Goal: Check status: Check status

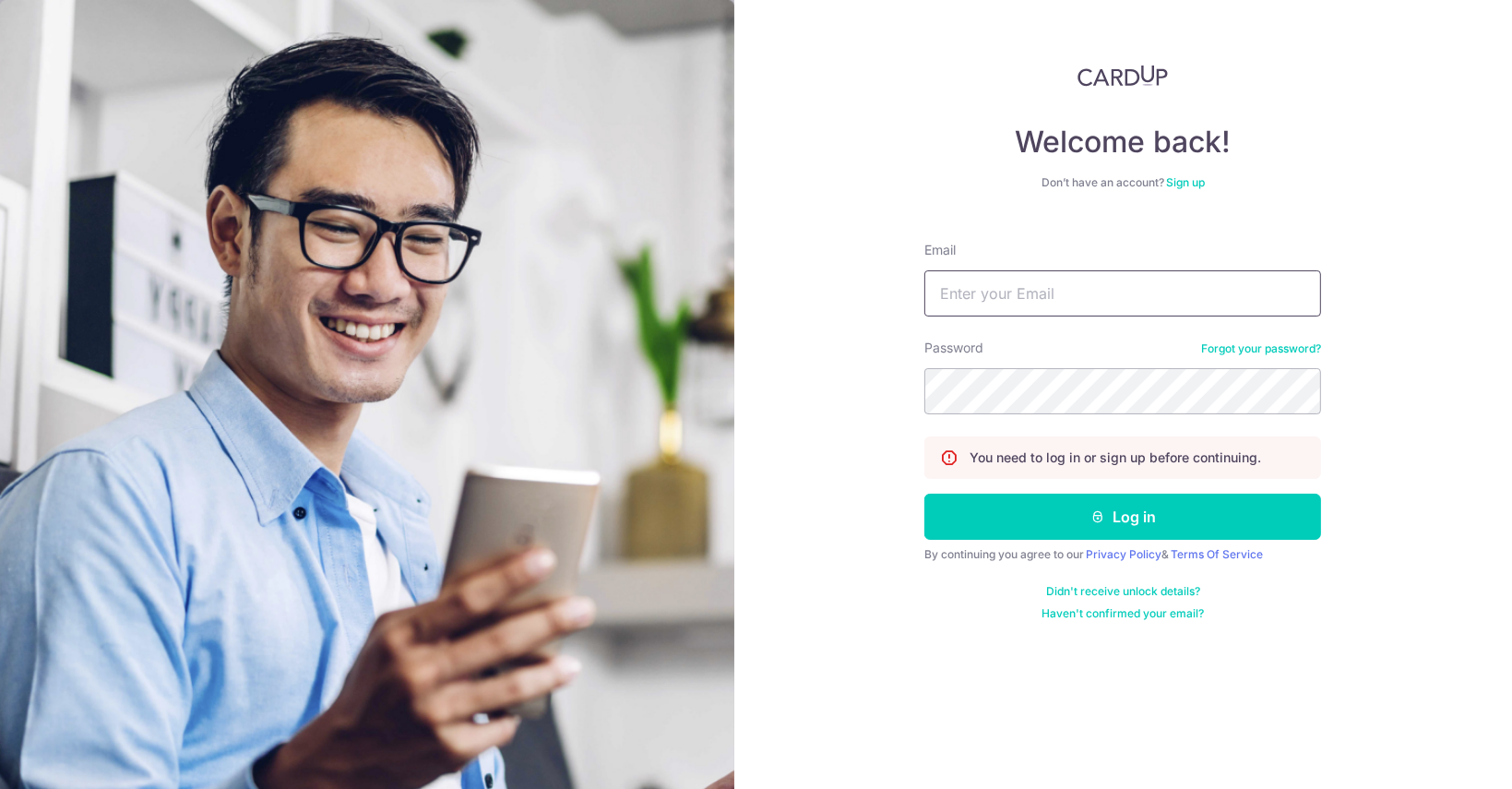
drag, startPoint x: 990, startPoint y: 290, endPoint x: 1007, endPoint y: 298, distance: 18.8
click at [990, 290] on input "Email" at bounding box center [1122, 293] width 397 height 47
type input "[EMAIL_ADDRESS][DOMAIN_NAME]"
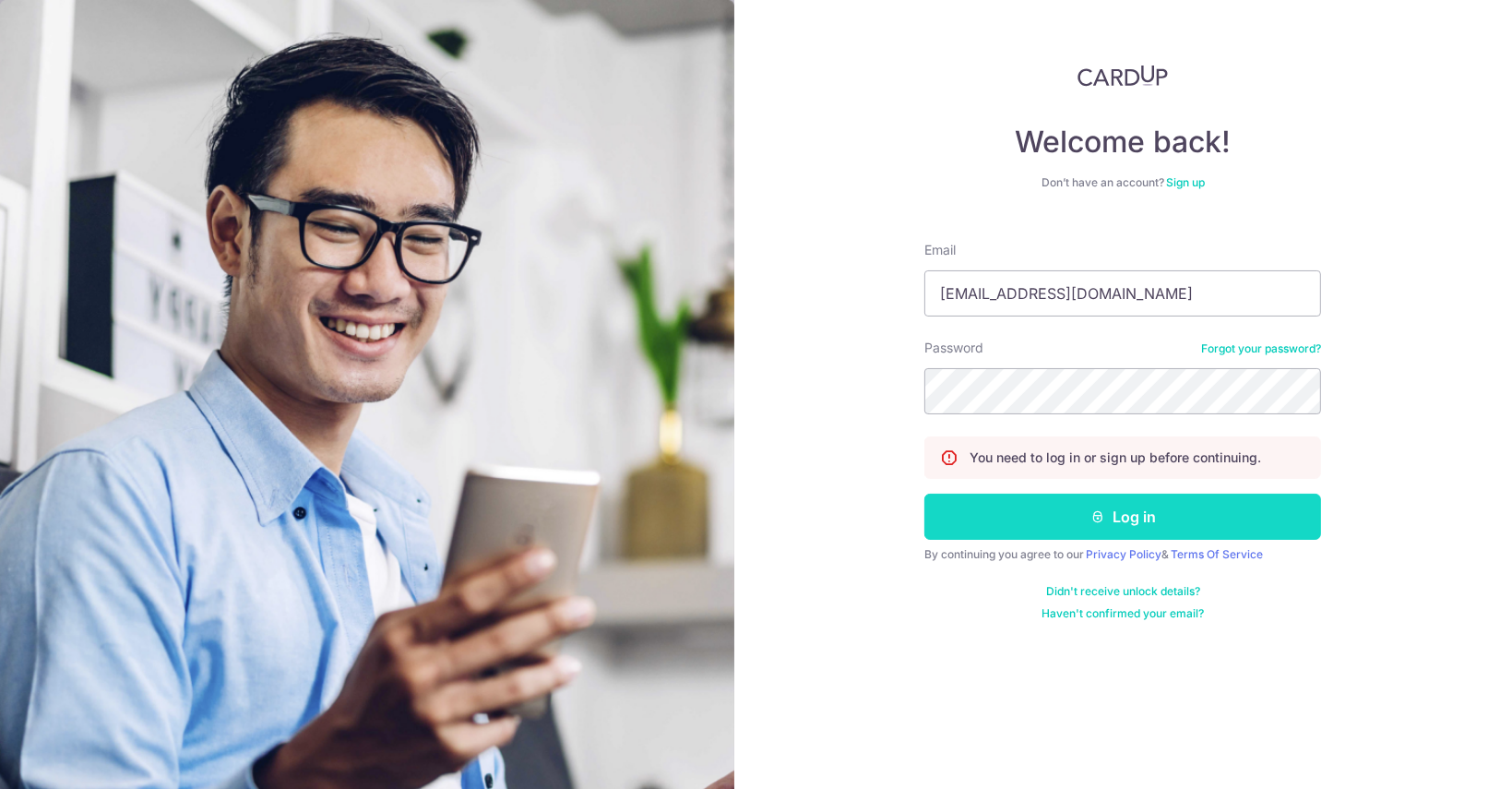
click at [1014, 511] on button "Log in" at bounding box center [1122, 516] width 397 height 47
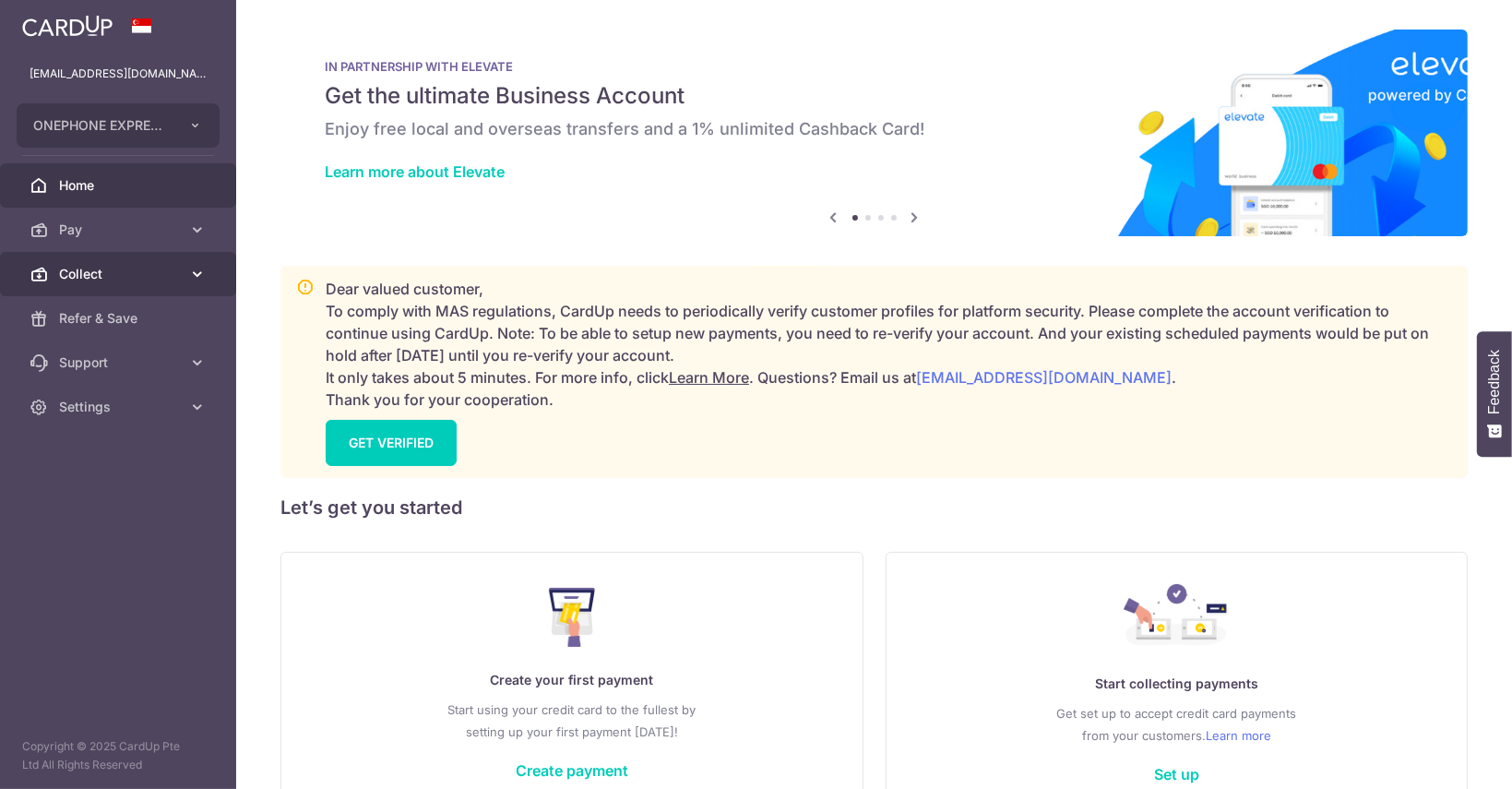
click at [108, 276] on span "Collect" at bounding box center [120, 273] width 122 height 18
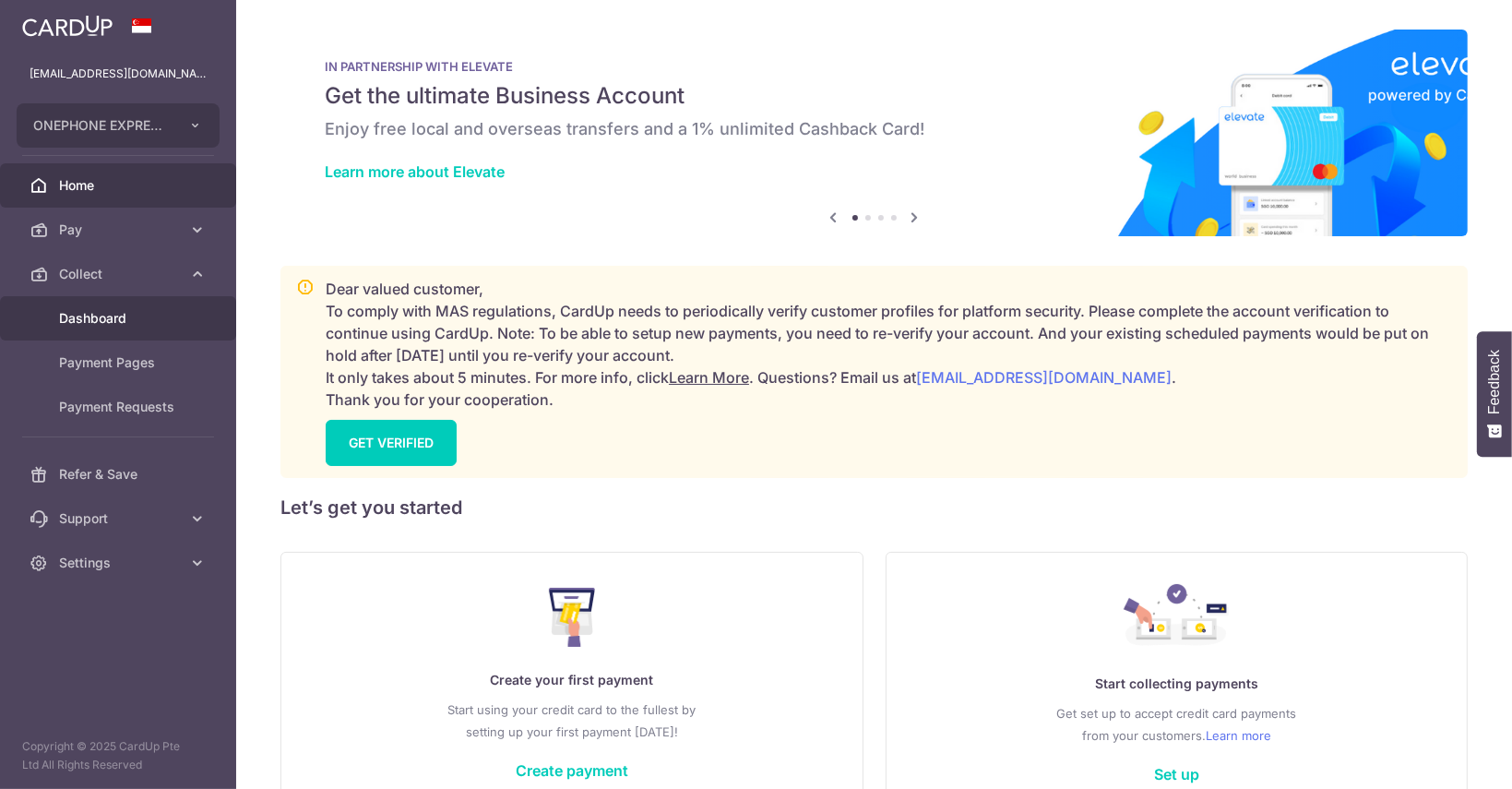
click at [116, 317] on span "Dashboard" at bounding box center [120, 318] width 122 height 18
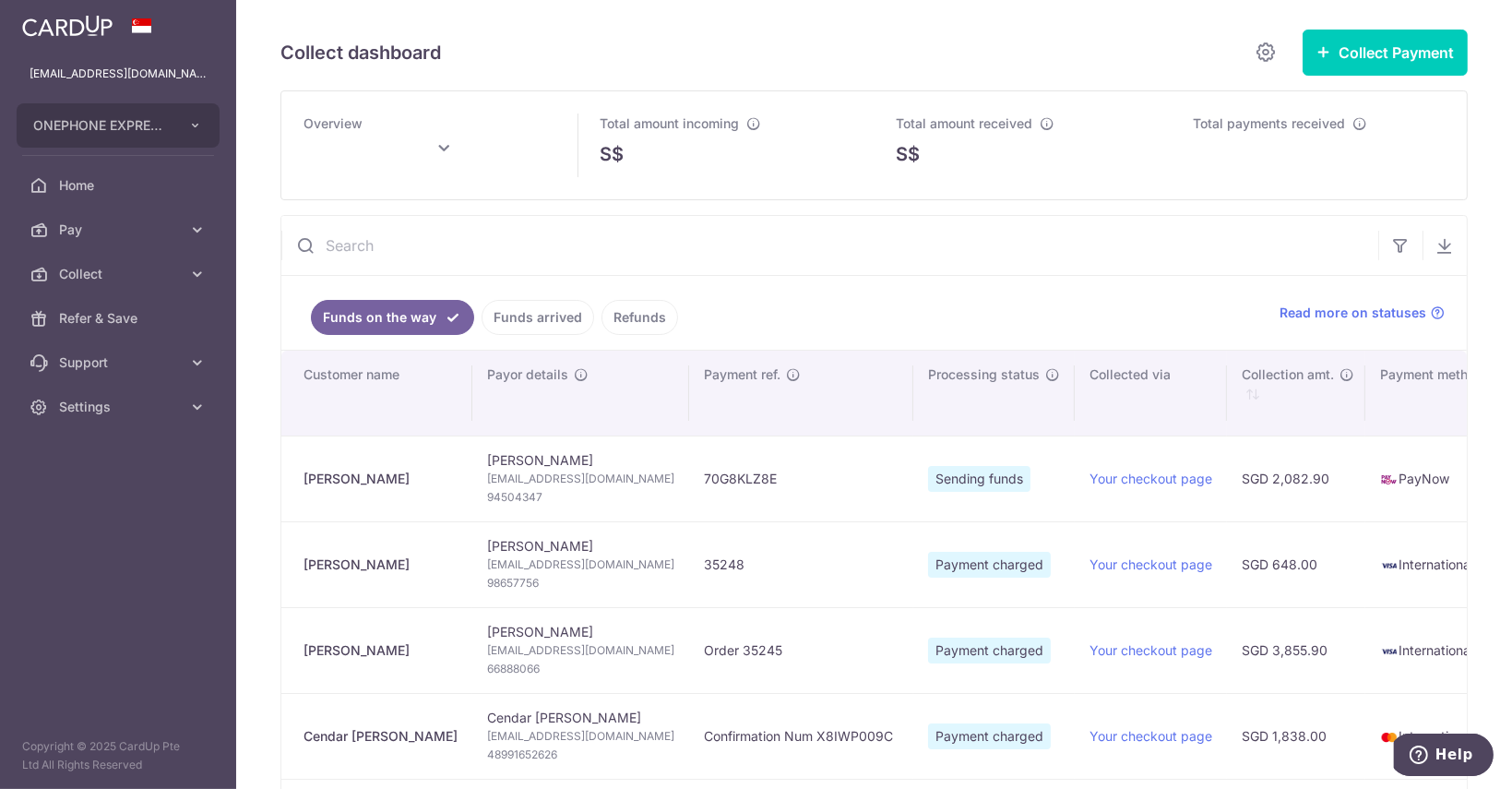
click at [689, 726] on td "Confirmation Num X8IWP009C" at bounding box center [802, 736] width 224 height 86
type input "October 2025"
